Goal: Communication & Community: Share content

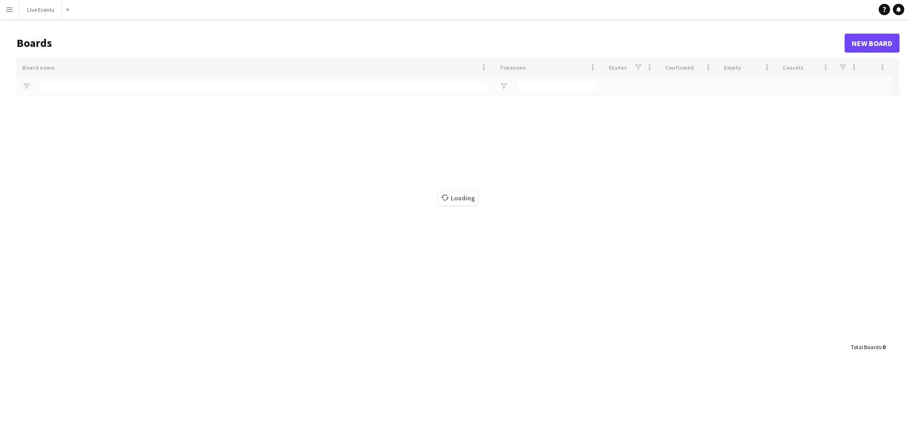
type input "***"
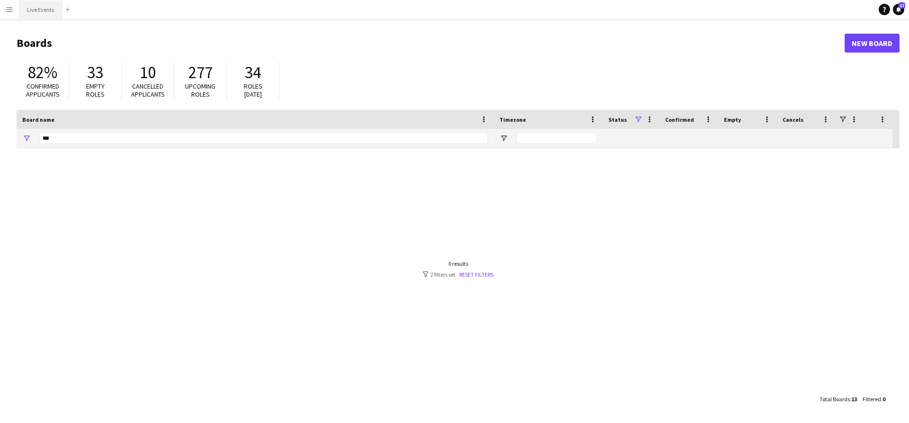
click at [47, 16] on button "Live Events Close" at bounding box center [40, 9] width 43 height 18
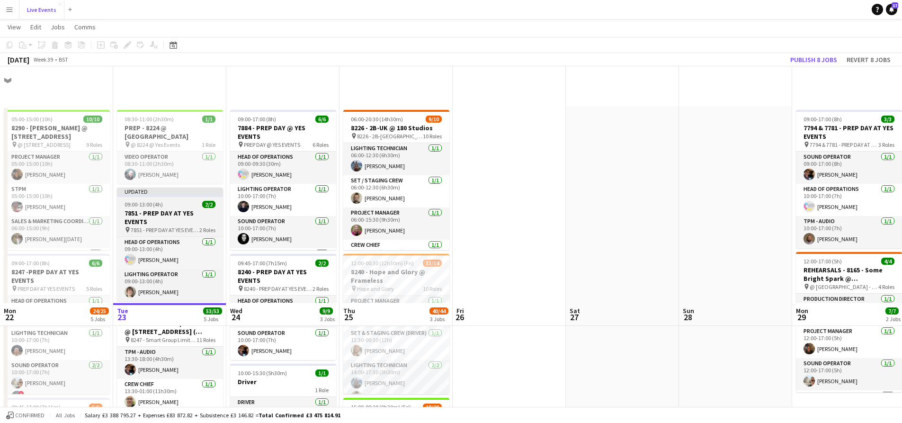
scroll to position [237, 0]
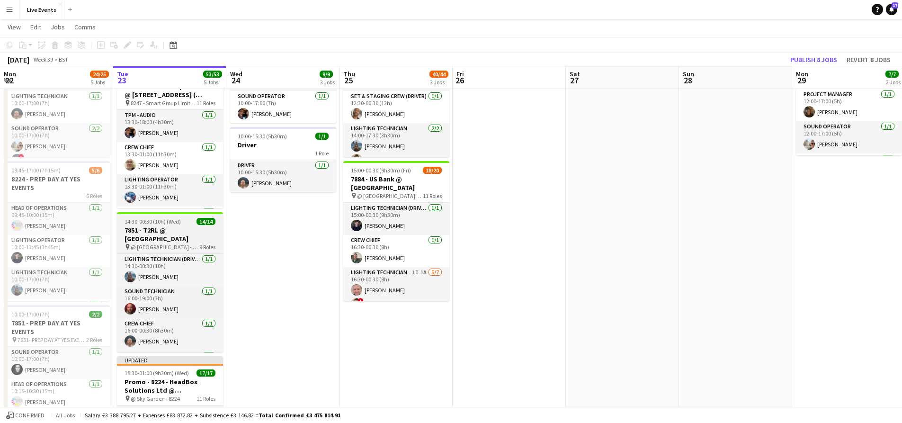
click at [174, 232] on h3 "7851 - T2RL @ [GEOGRAPHIC_DATA]" at bounding box center [170, 234] width 106 height 17
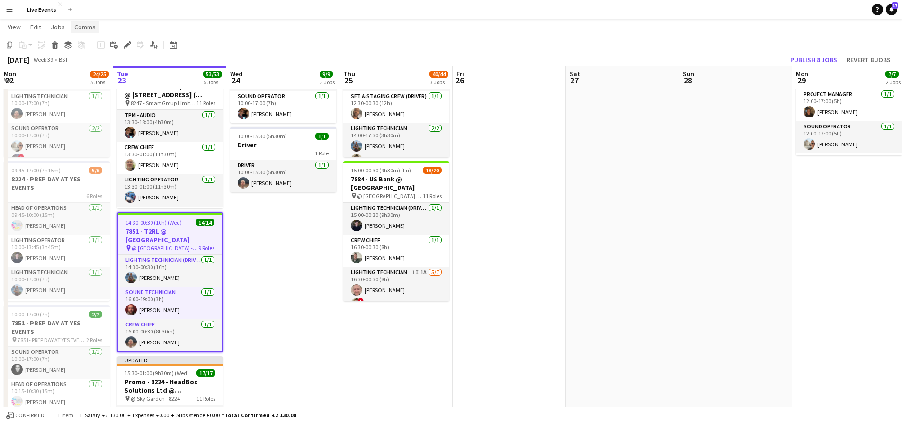
click at [94, 33] on link "Comms" at bounding box center [85, 27] width 29 height 12
click at [106, 60] on link "Create chat" at bounding box center [109, 67] width 79 height 20
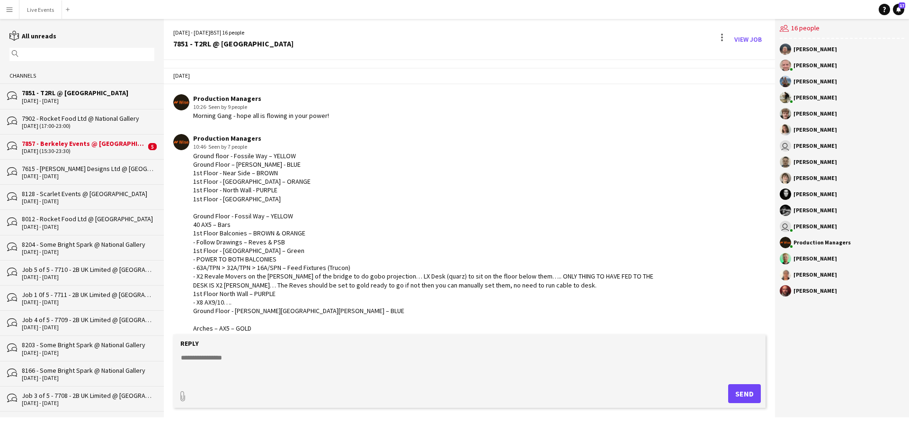
scroll to position [27, 0]
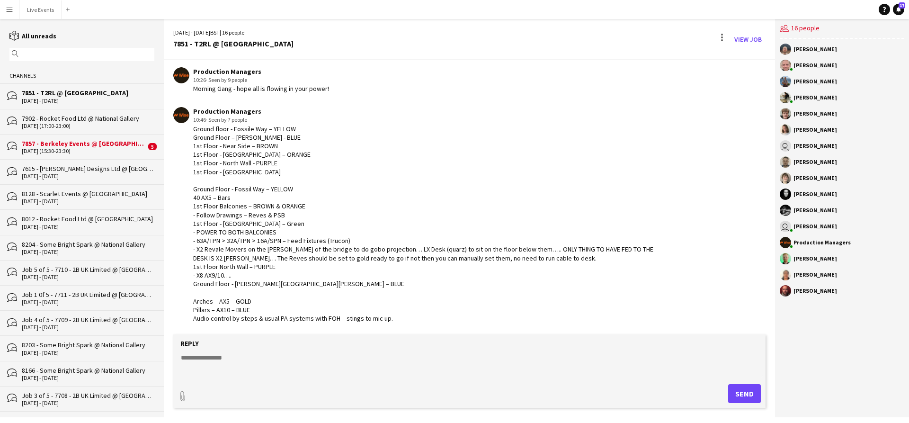
click at [343, 351] on form "Reply paperclip Send" at bounding box center [469, 370] width 592 height 73
type input "**********"
click at [707, 393] on button "Upload Upload" at bounding box center [733, 392] width 55 height 21
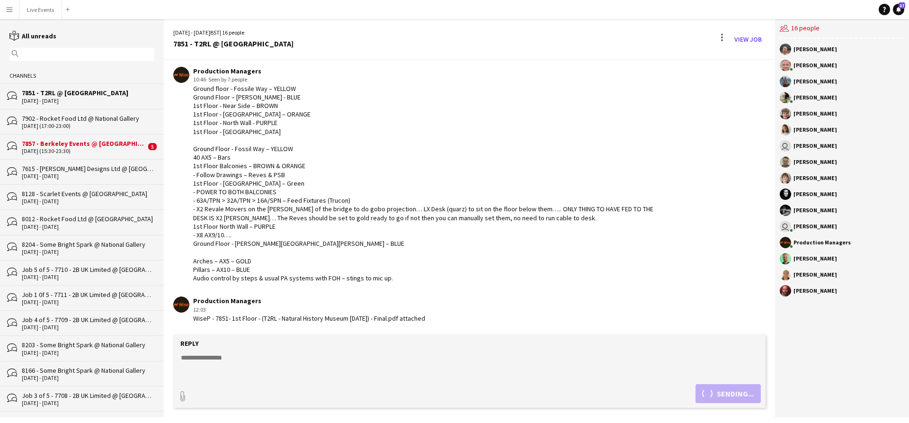
scroll to position [108, 0]
